Goal: Information Seeking & Learning: Learn about a topic

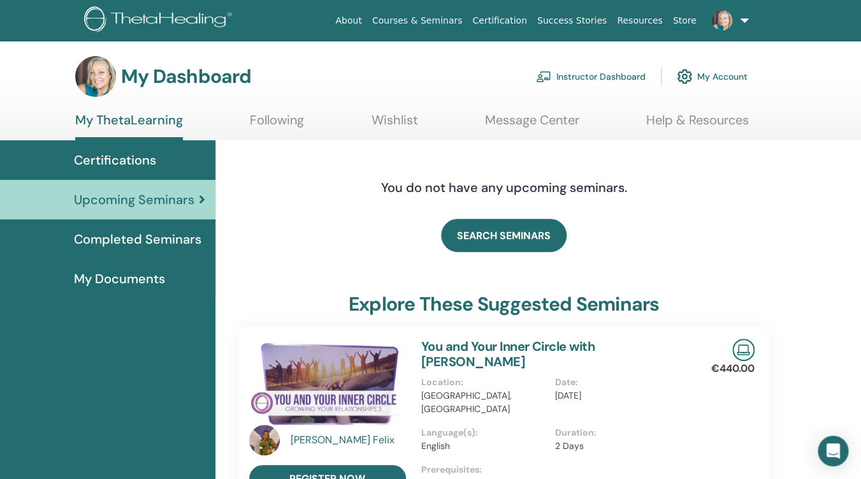
click at [124, 160] on span "Certifications" at bounding box center [115, 159] width 82 height 19
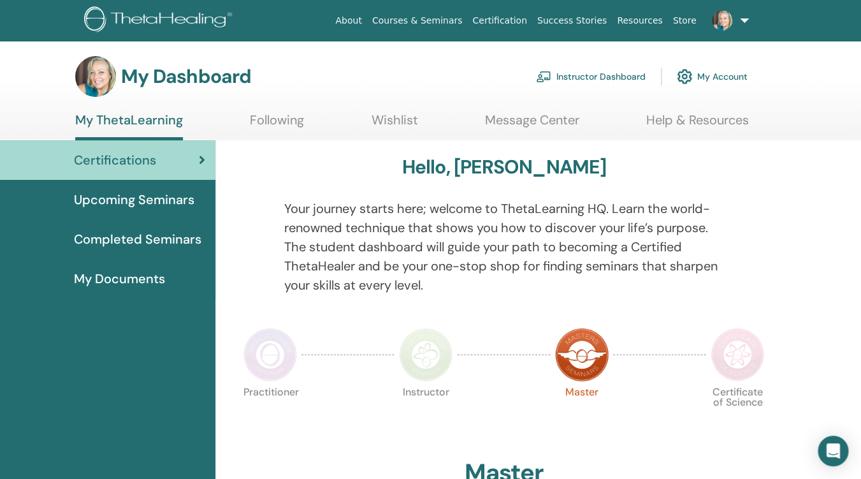
click at [134, 281] on span "My Documents" at bounding box center [119, 278] width 91 height 19
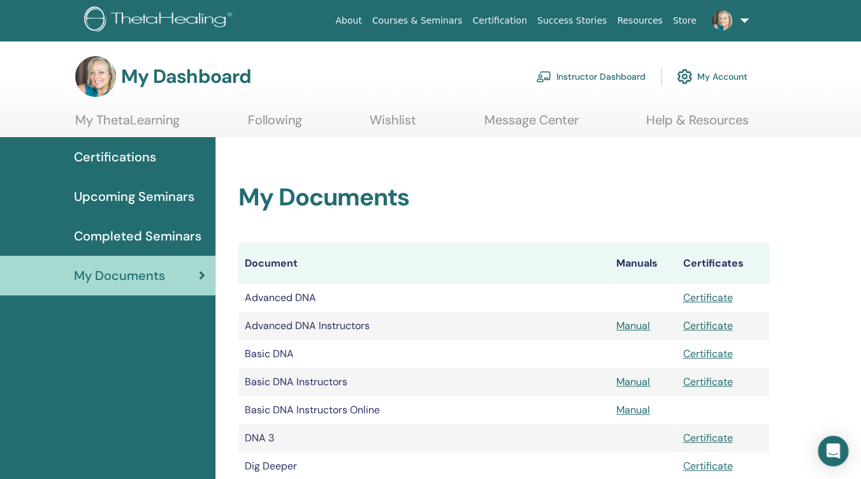
click at [123, 118] on link "My ThetaLearning" at bounding box center [127, 124] width 105 height 25
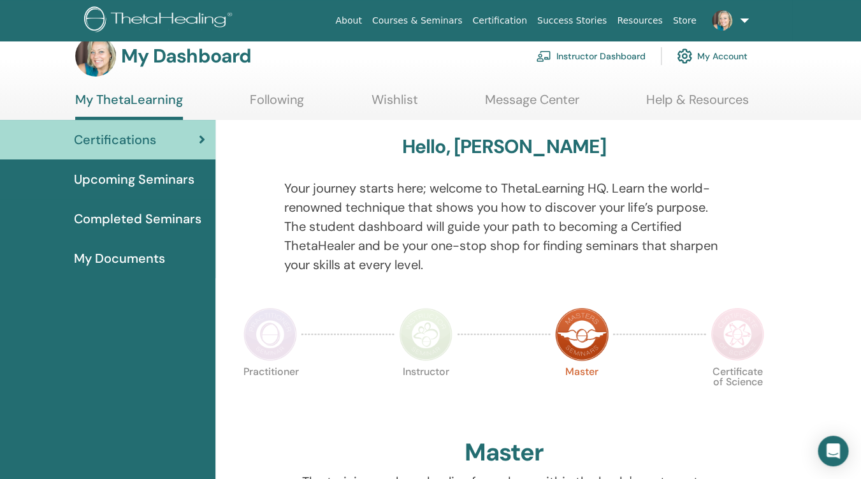
scroll to position [20, 0]
click at [712, 57] on link "My Account" at bounding box center [712, 57] width 71 height 28
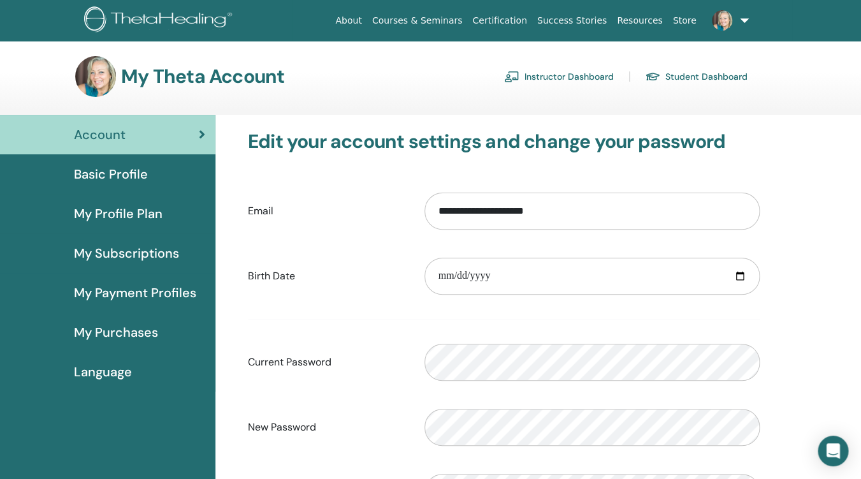
click at [687, 79] on link "Student Dashboard" at bounding box center [696, 76] width 103 height 20
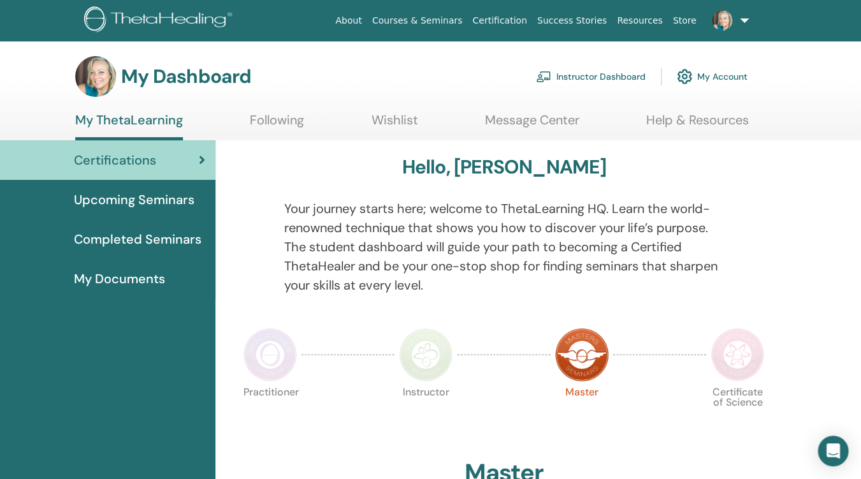
click at [143, 200] on span "Upcoming Seminars" at bounding box center [134, 199] width 120 height 19
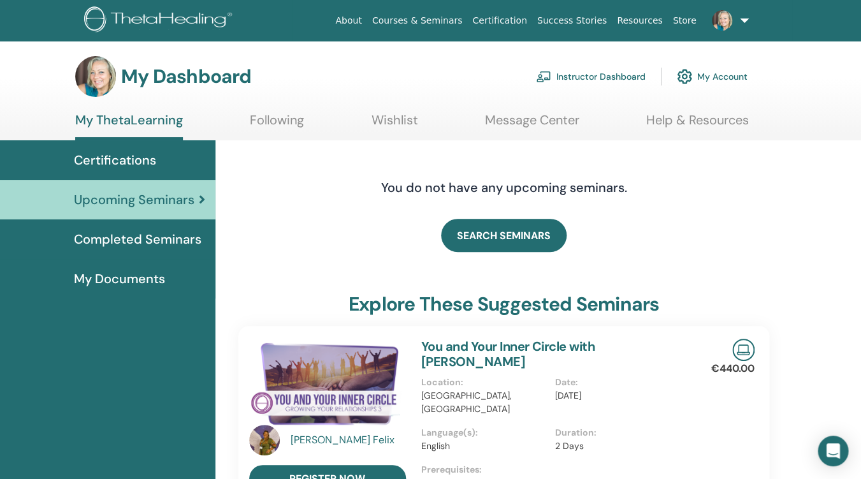
click at [587, 77] on link "Instructor Dashboard" at bounding box center [591, 76] width 110 height 28
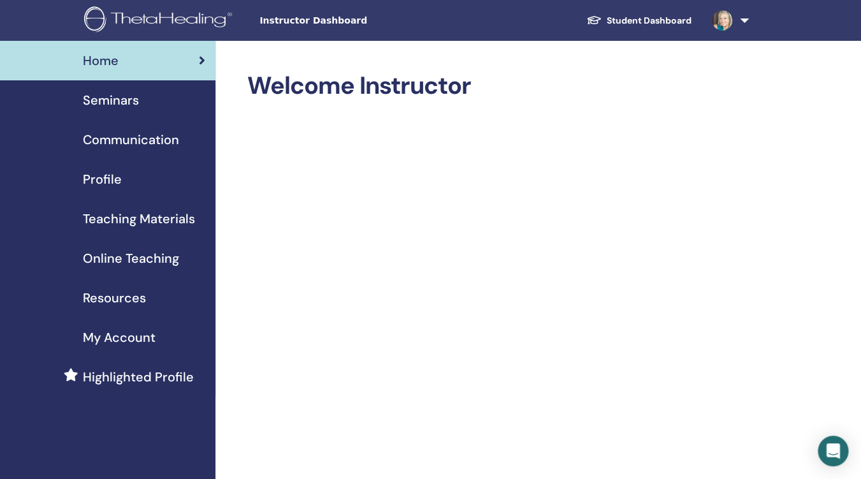
click at [105, 106] on span "Seminars" at bounding box center [111, 100] width 56 height 19
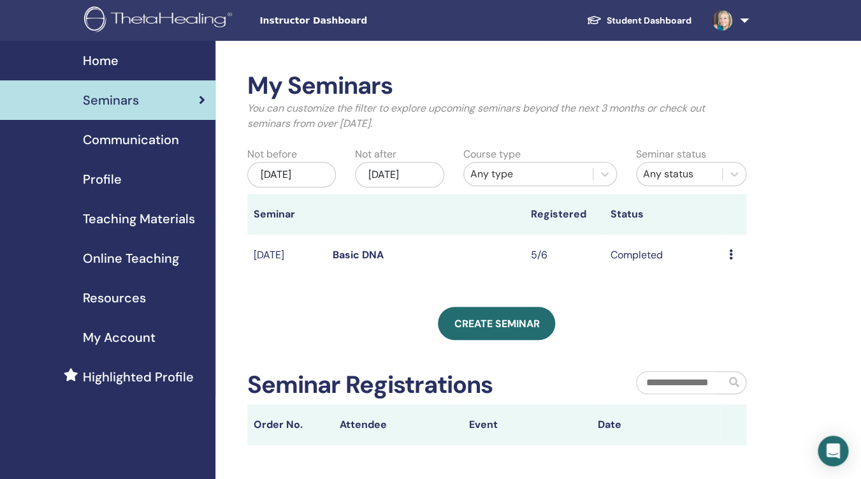
click at [112, 55] on span "Home" at bounding box center [101, 60] width 36 height 19
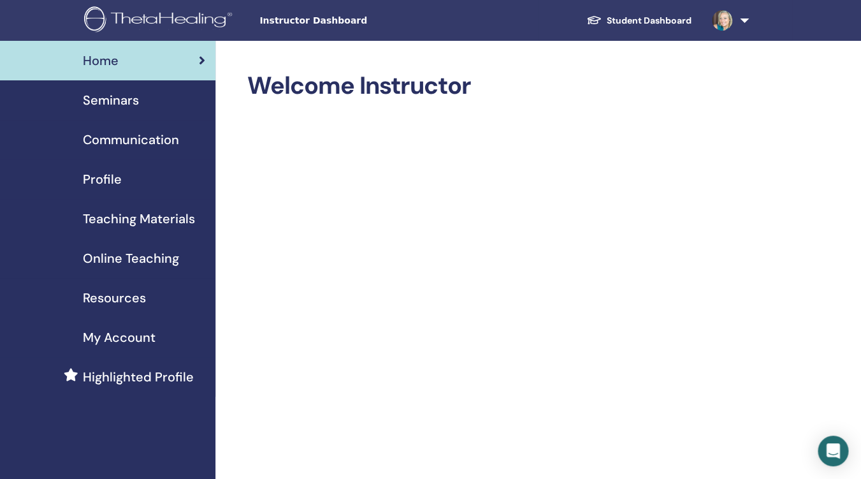
click at [177, 54] on div "Home" at bounding box center [107, 60] width 195 height 19
click at [650, 18] on link "Student Dashboard" at bounding box center [639, 21] width 126 height 24
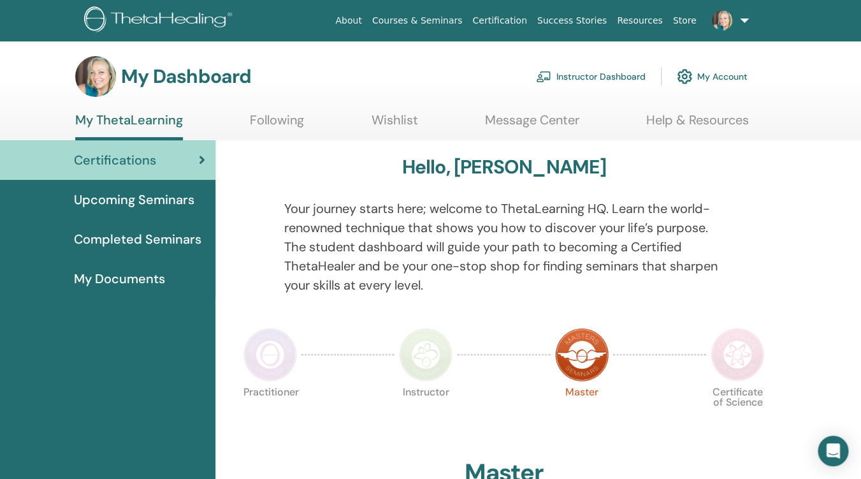
click at [161, 202] on span "Upcoming Seminars" at bounding box center [134, 199] width 120 height 19
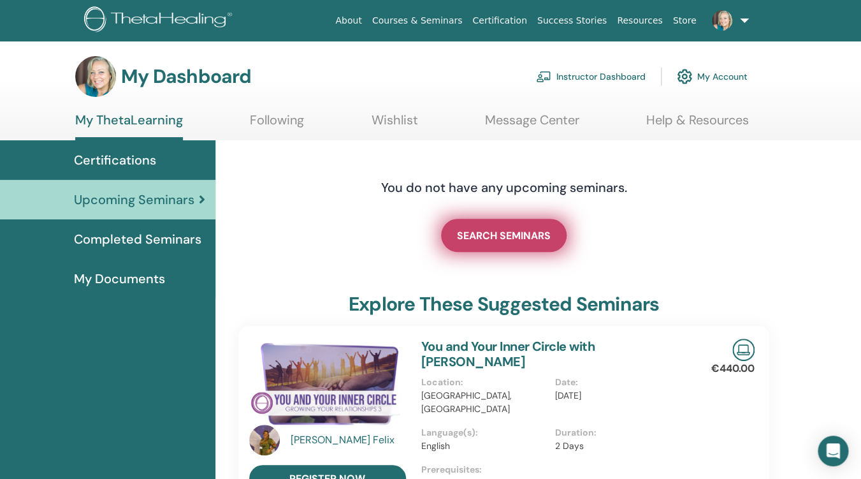
click at [513, 234] on span "SEARCH SEMINARS" at bounding box center [504, 235] width 94 height 13
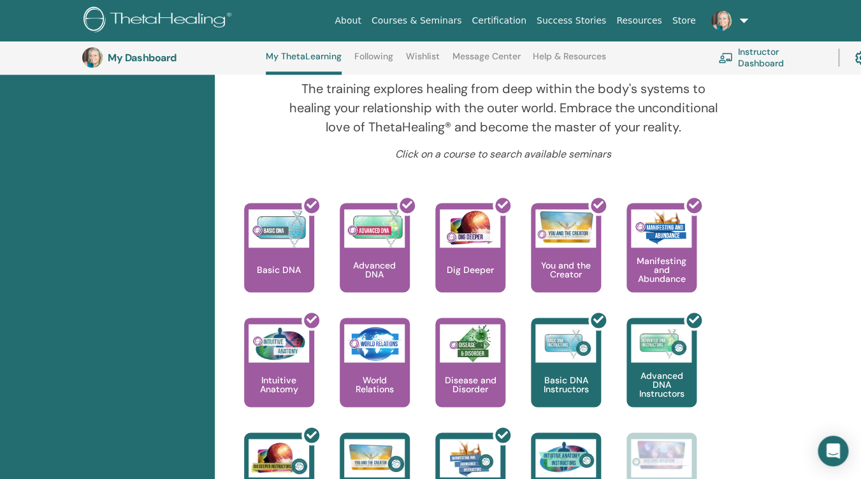
scroll to position [448, 1]
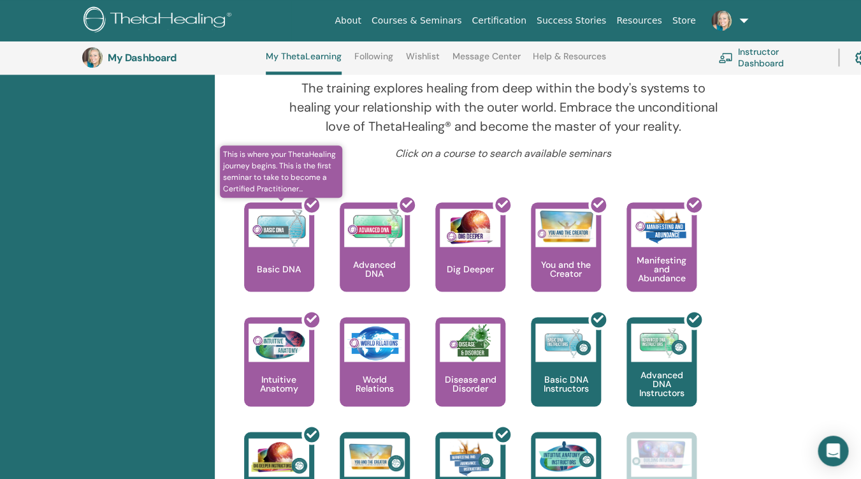
click at [277, 251] on div at bounding box center [287, 251] width 70 height 115
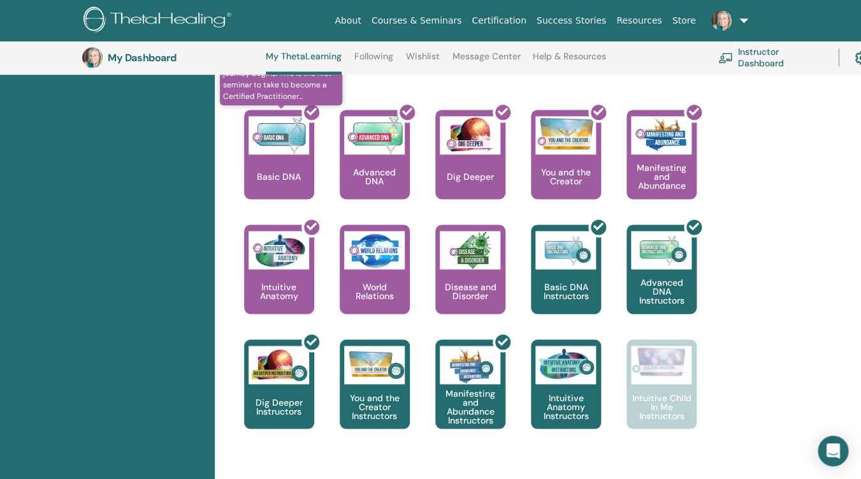
scroll to position [540, 0]
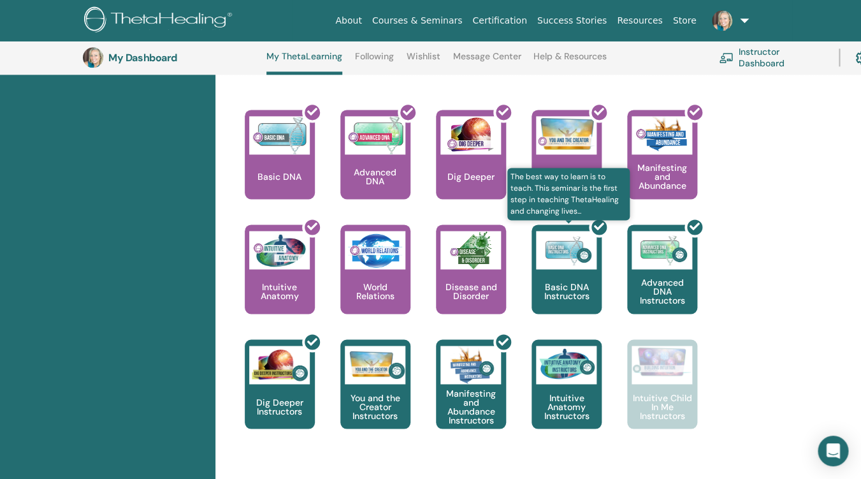
click at [573, 270] on div at bounding box center [574, 274] width 70 height 115
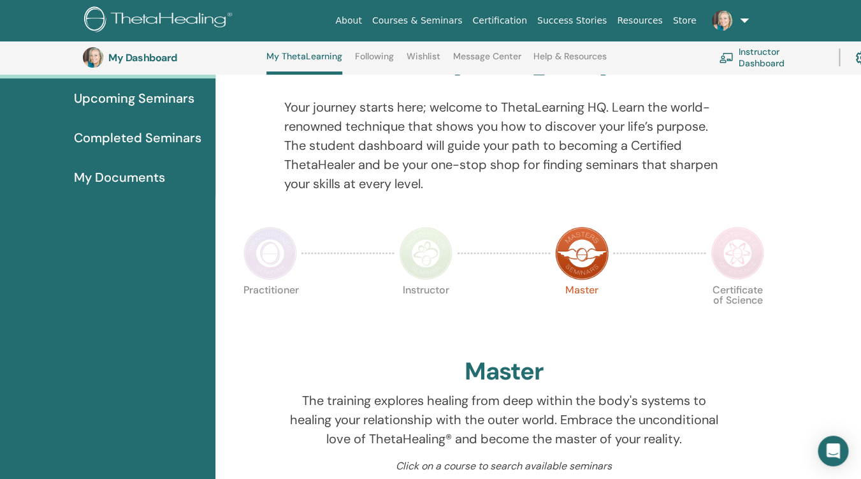
scroll to position [0, 0]
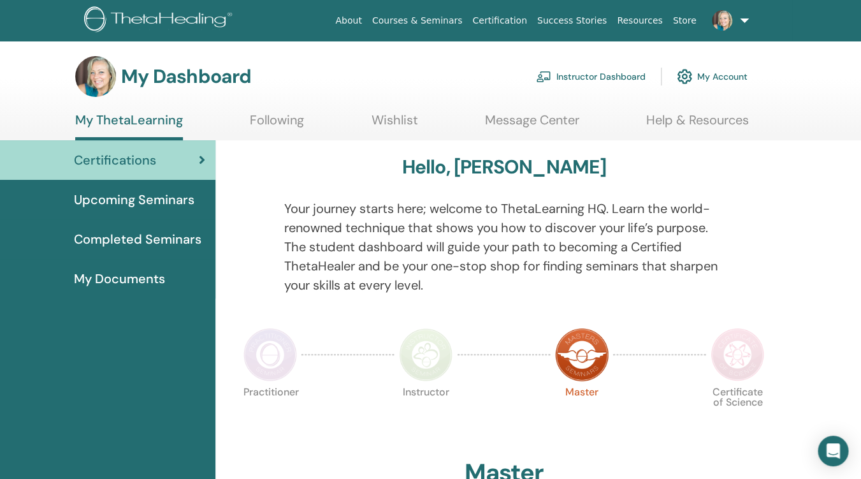
click at [143, 196] on span "Upcoming Seminars" at bounding box center [134, 199] width 120 height 19
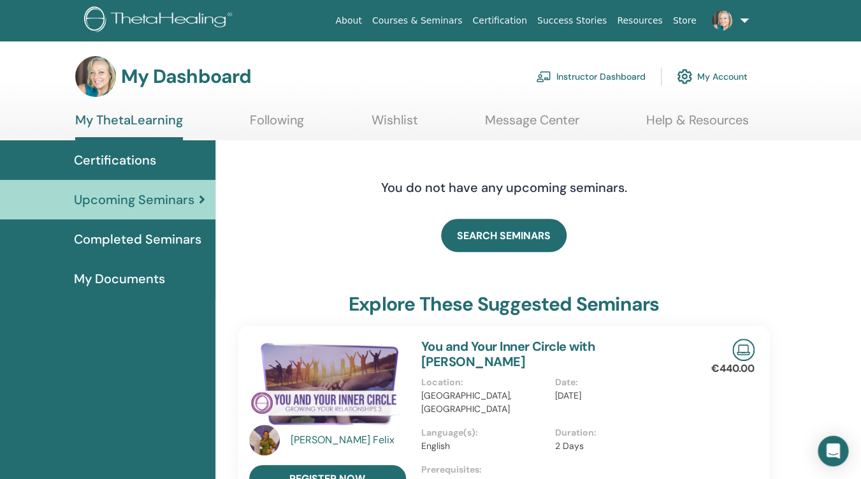
click at [603, 77] on link "Instructor Dashboard" at bounding box center [591, 76] width 110 height 28
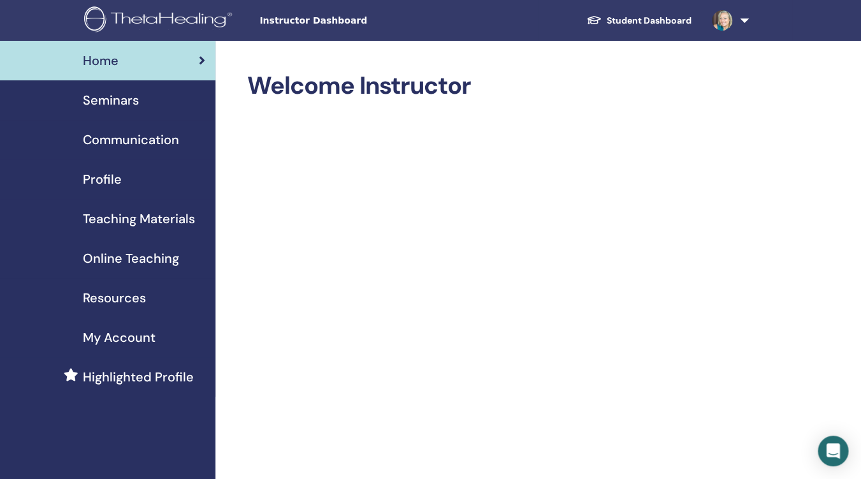
click at [131, 106] on span "Seminars" at bounding box center [111, 100] width 56 height 19
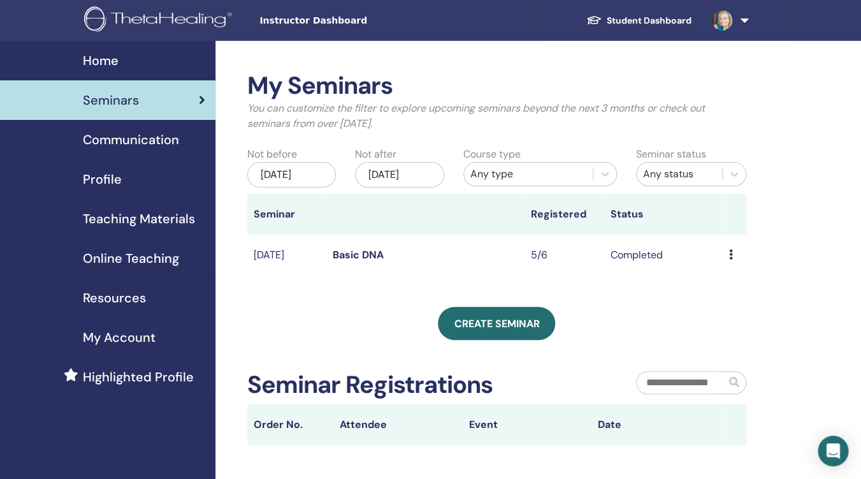
click at [150, 145] on span "Communication" at bounding box center [131, 139] width 96 height 19
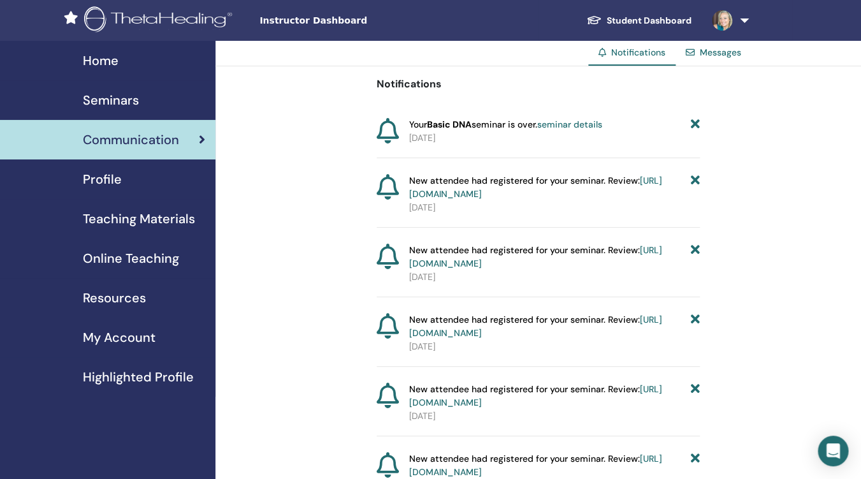
click at [643, 20] on link "Student Dashboard" at bounding box center [639, 21] width 126 height 24
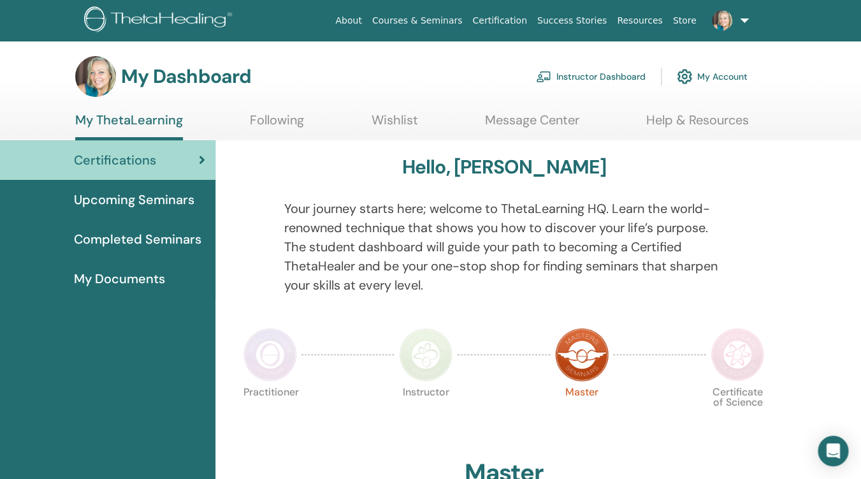
click at [120, 199] on span "Upcoming Seminars" at bounding box center [134, 199] width 120 height 19
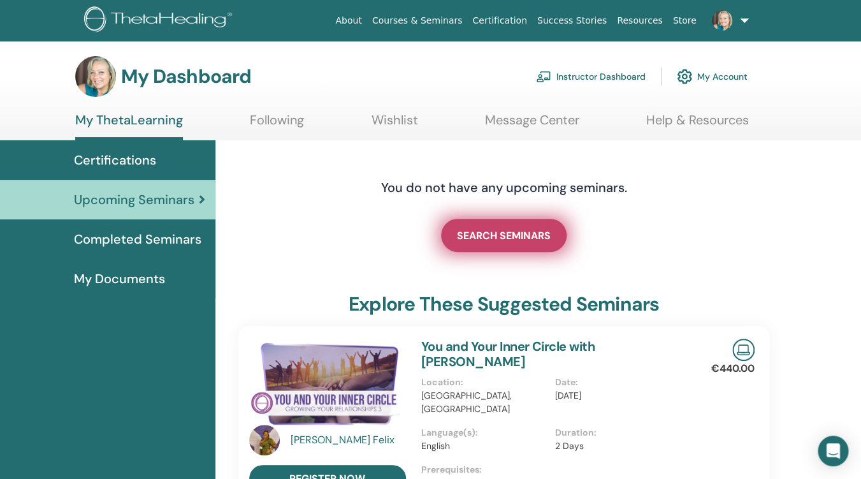
click at [506, 238] on span "SEARCH SEMINARS" at bounding box center [504, 235] width 94 height 13
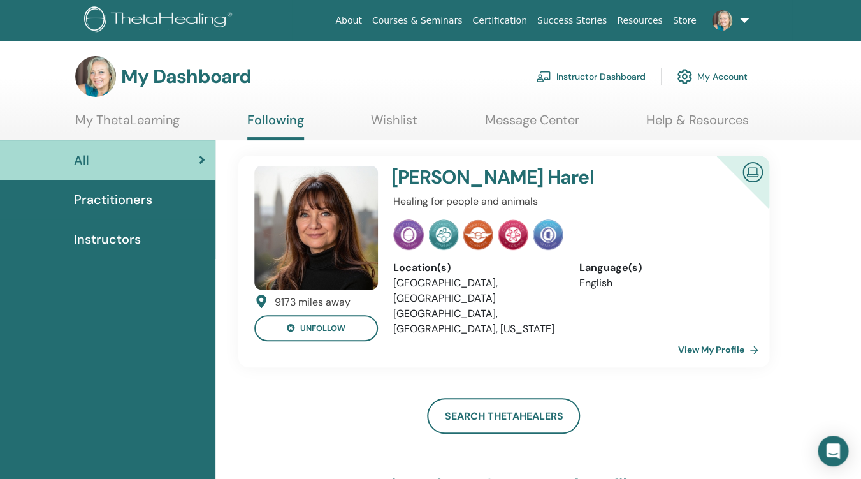
click at [126, 199] on span "Practitioners" at bounding box center [113, 199] width 78 height 19
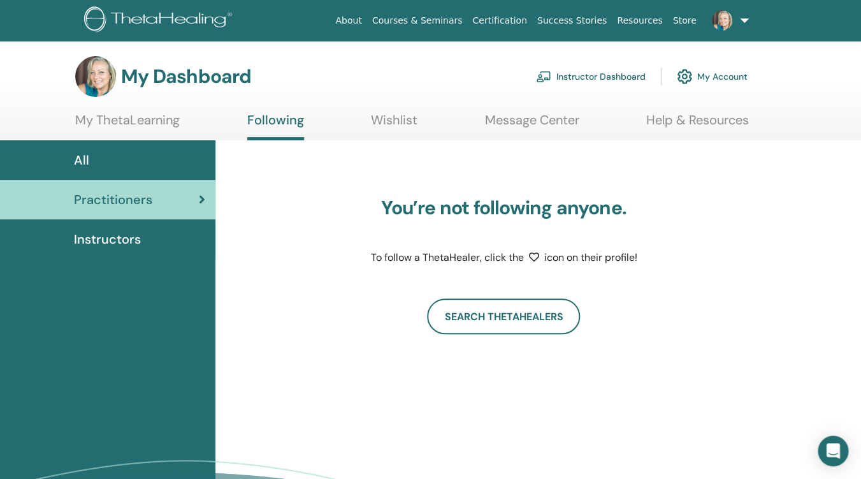
click at [118, 245] on span "Instructors" at bounding box center [107, 239] width 67 height 19
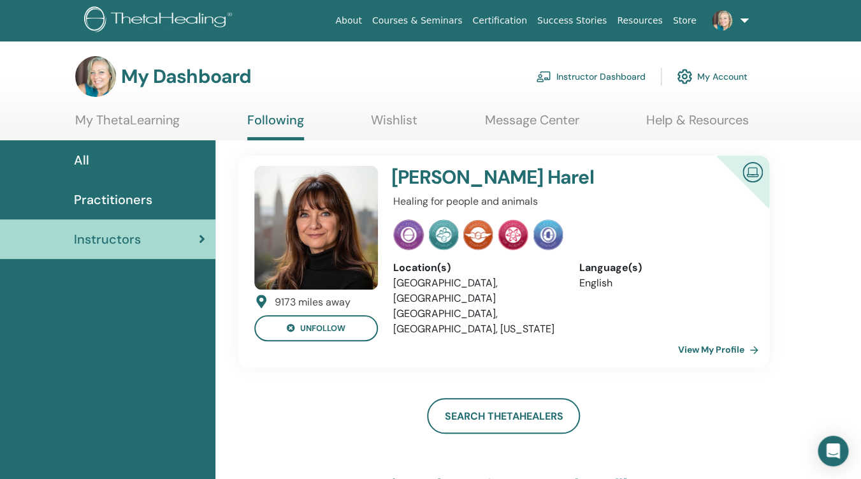
click at [136, 120] on link "My ThetaLearning" at bounding box center [127, 124] width 105 height 25
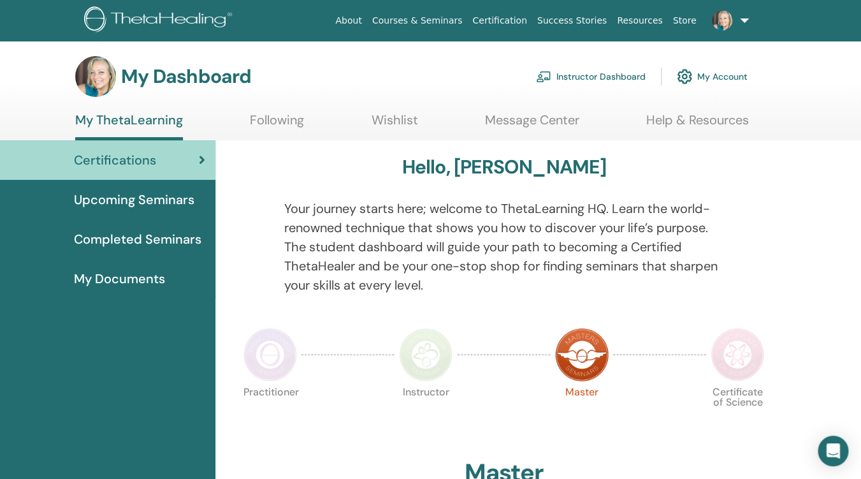
click at [129, 241] on span "Completed Seminars" at bounding box center [138, 239] width 128 height 19
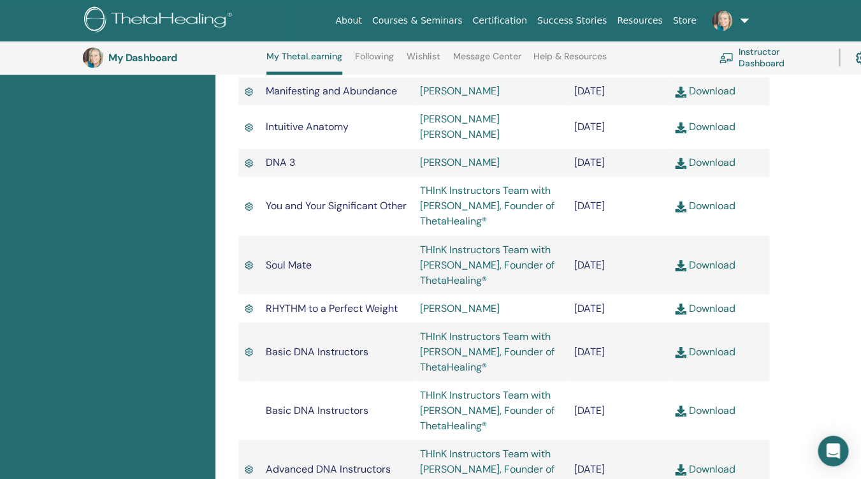
scroll to position [625, 0]
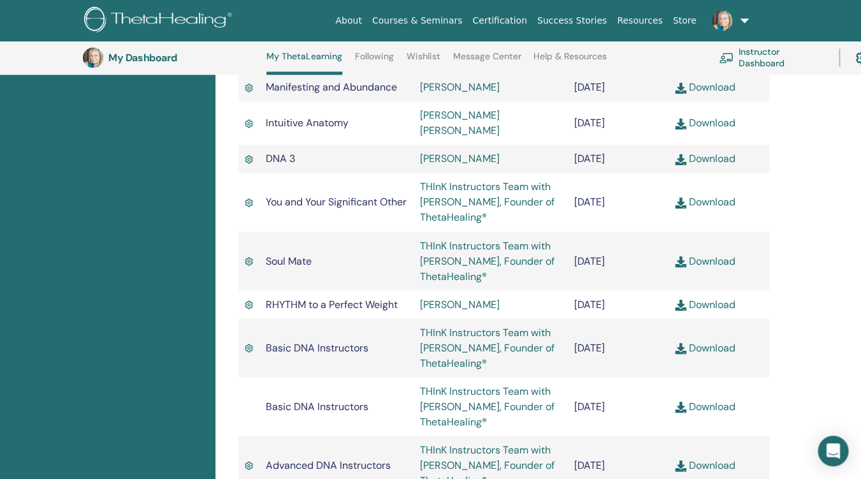
click at [702, 195] on link "Download" at bounding box center [705, 201] width 61 height 13
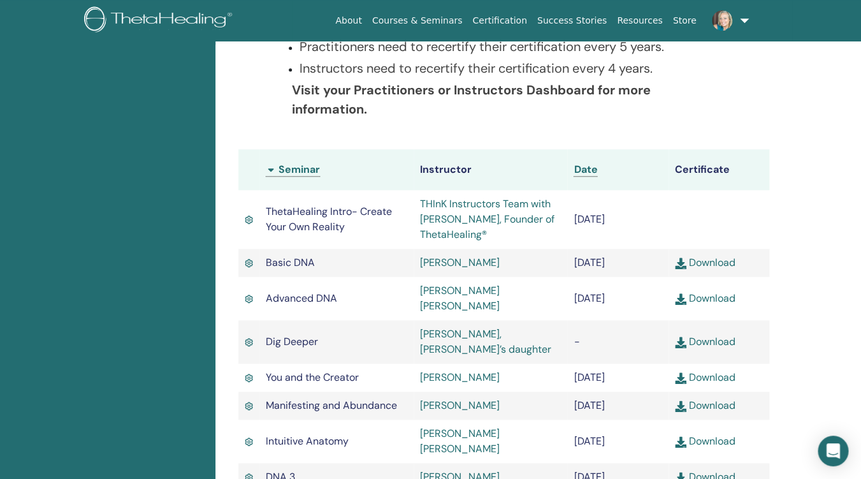
scroll to position [0, 0]
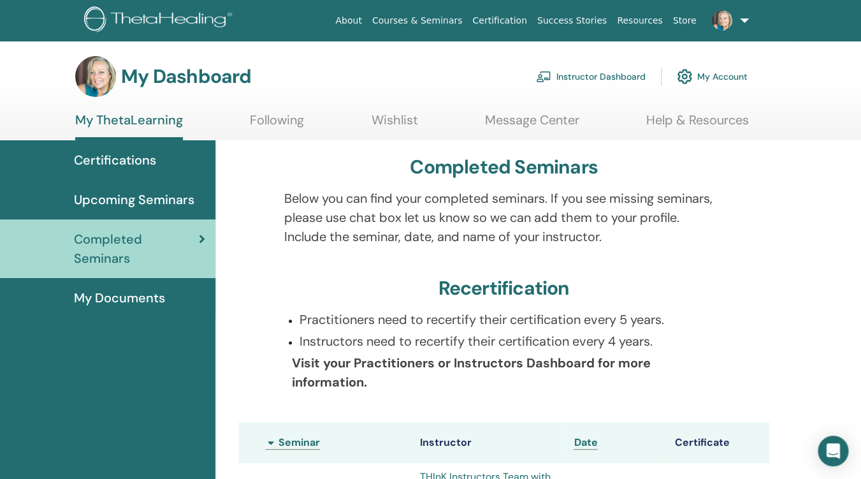
click at [367, 20] on link "About" at bounding box center [348, 21] width 36 height 24
